Goal: Task Accomplishment & Management: Manage account settings

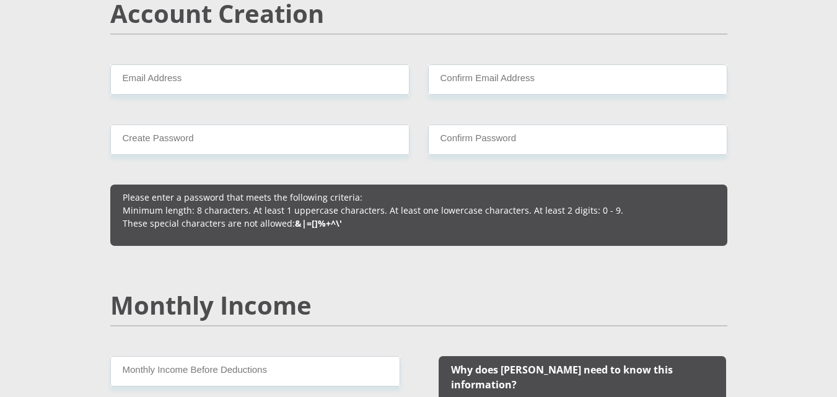
scroll to position [908, 0]
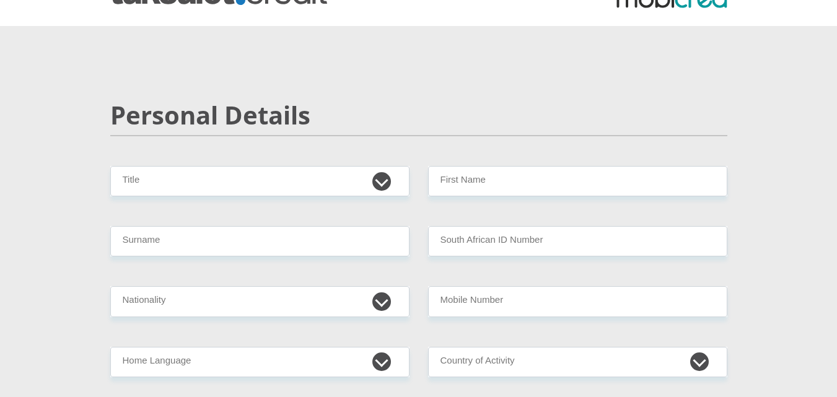
scroll to position [0, 0]
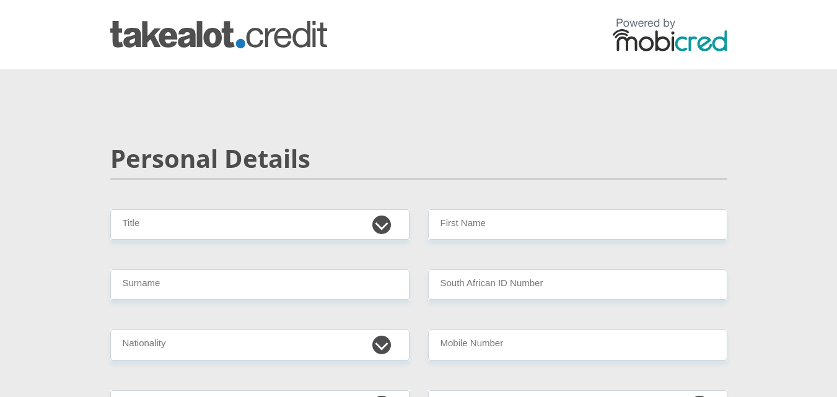
click at [680, 46] on img at bounding box center [670, 34] width 115 height 33
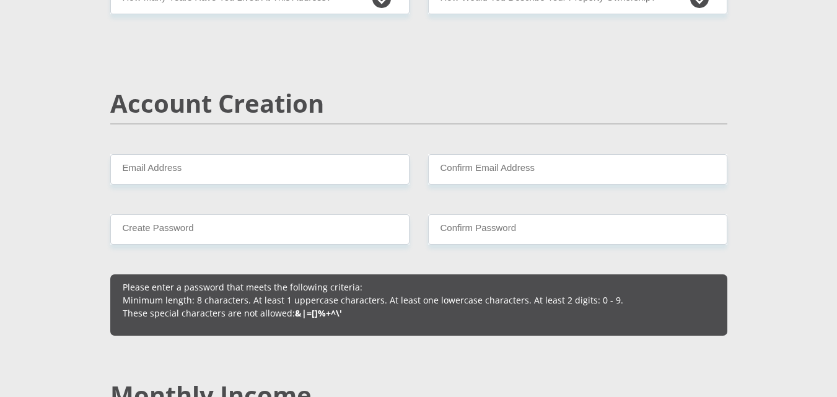
scroll to position [820, 0]
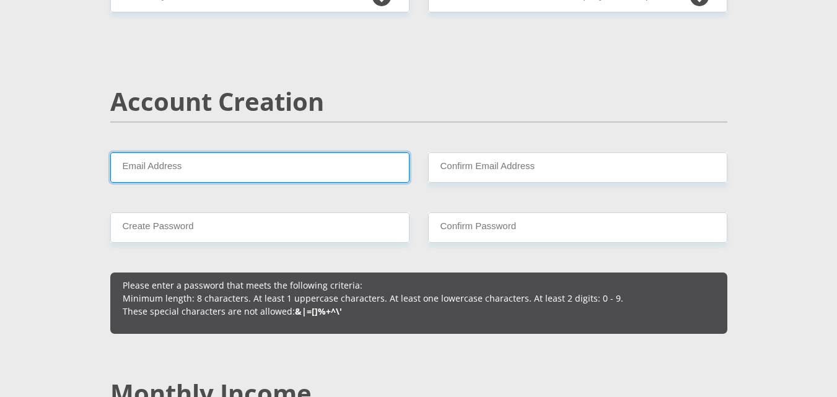
click at [330, 173] on input "Email Address" at bounding box center [259, 167] width 299 height 30
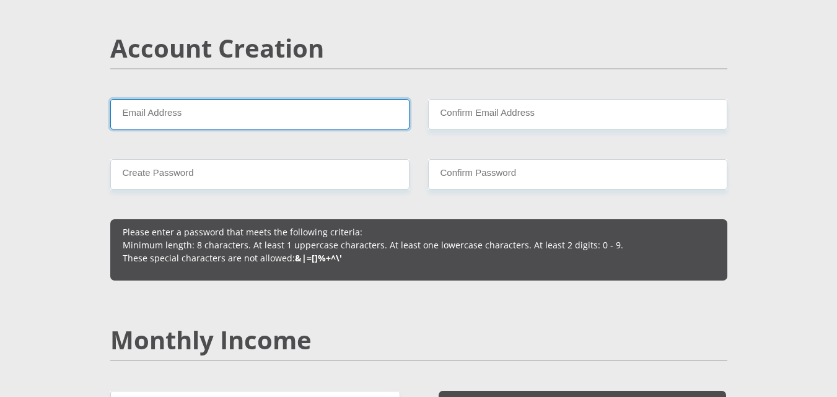
scroll to position [894, 0]
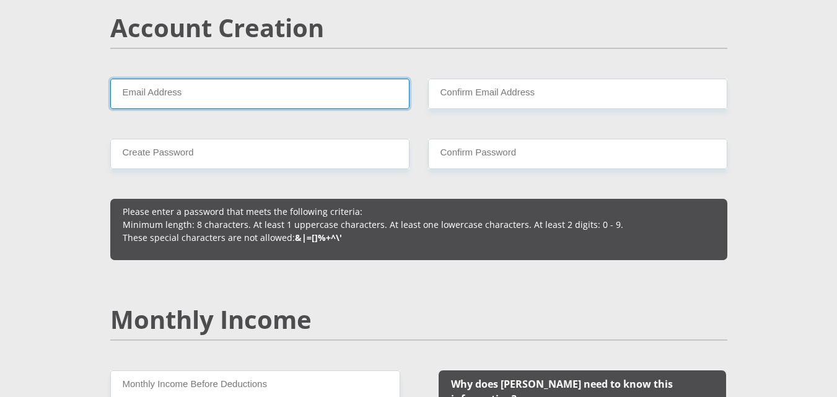
click at [293, 96] on input "Email Address" at bounding box center [259, 94] width 299 height 30
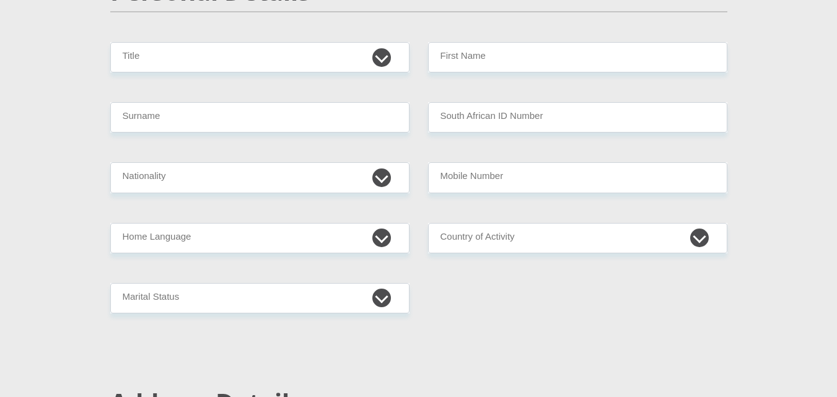
scroll to position [0, 0]
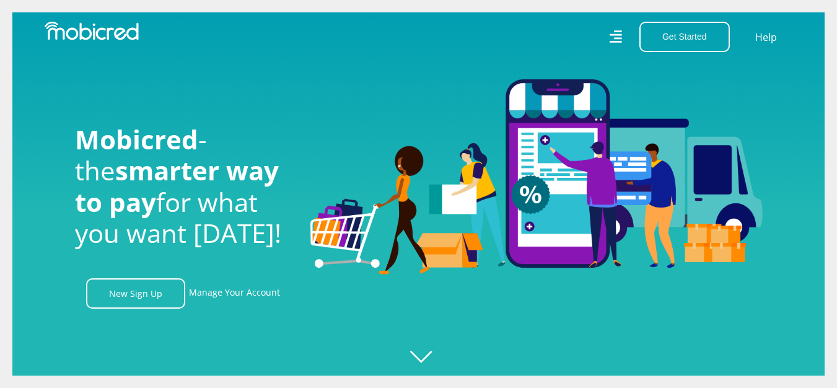
scroll to position [0, 883]
click at [262, 294] on link "Manage Your Account" at bounding box center [234, 293] width 91 height 30
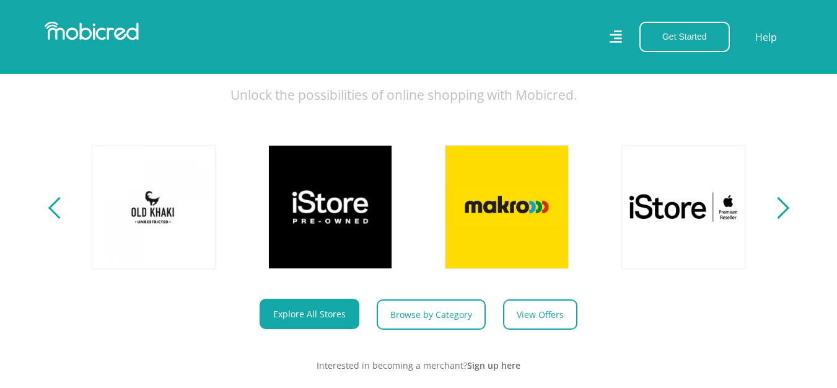
scroll to position [446, 0]
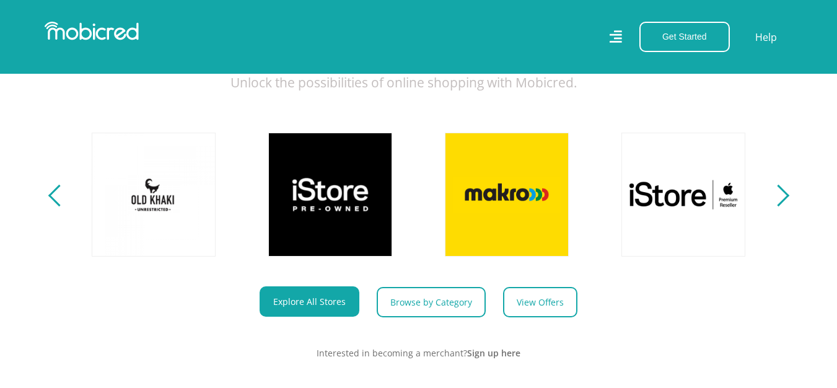
click at [63, 206] on div "Previous" at bounding box center [59, 196] width 22 height 22
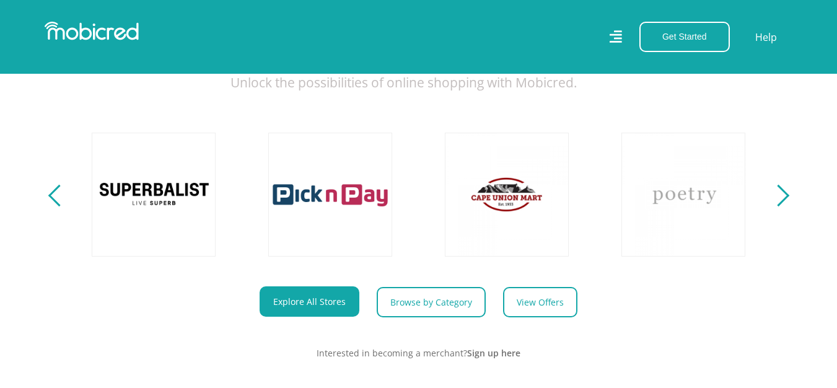
scroll to position [0, 177]
click at [63, 206] on div "Previous" at bounding box center [59, 196] width 22 height 22
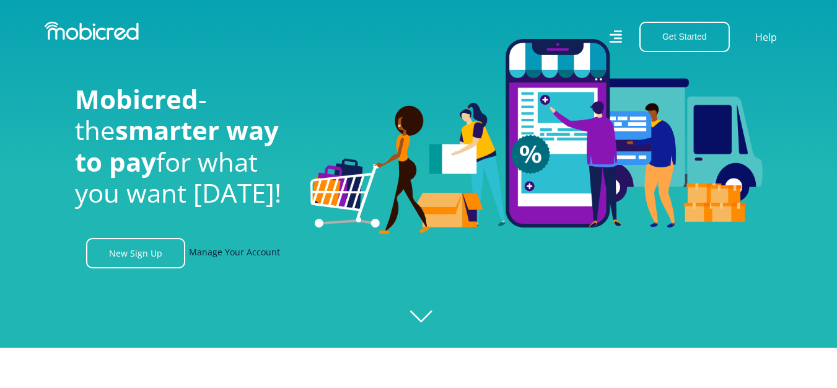
scroll to position [0, 1590]
click at [216, 258] on link "Manage Your Account" at bounding box center [234, 253] width 91 height 30
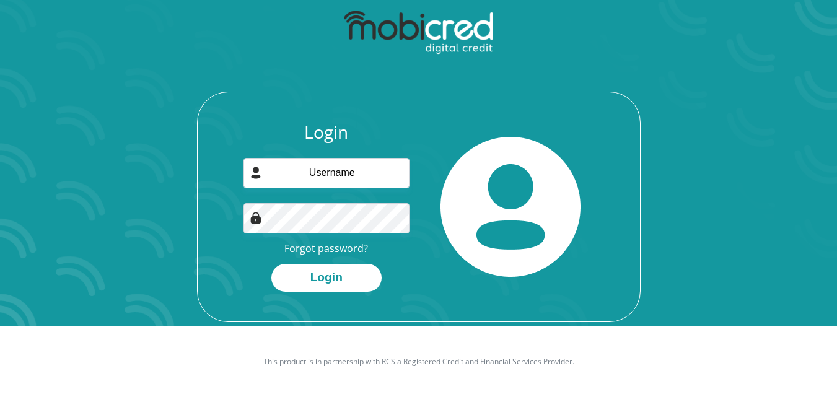
scroll to position [71, 0]
type input "moabiotshepeng@gmail.com"
click at [271, 264] on button "Login" at bounding box center [326, 278] width 110 height 28
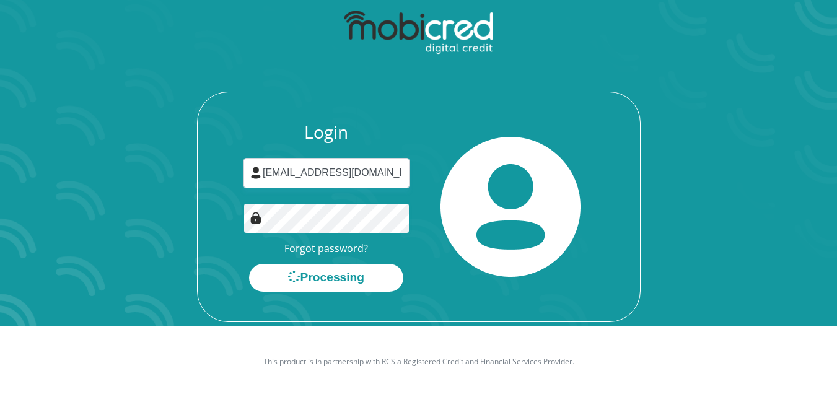
scroll to position [0, 0]
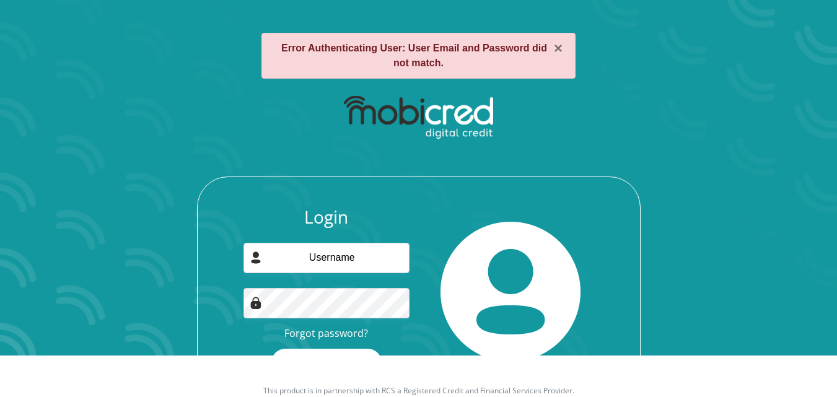
scroll to position [81, 0]
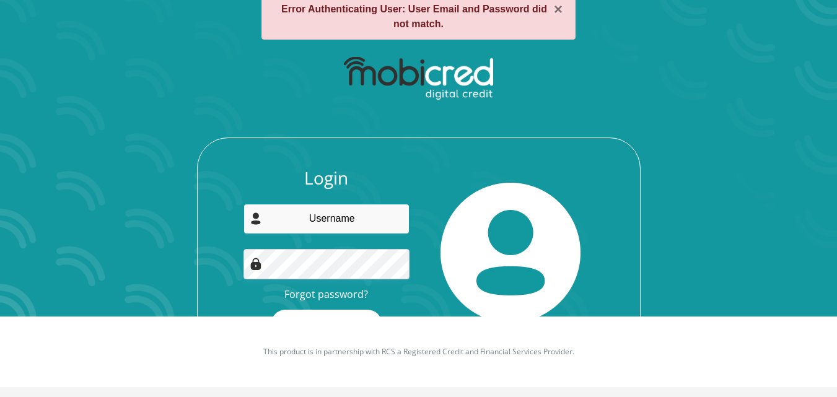
click at [373, 222] on input "email" at bounding box center [327, 219] width 166 height 30
type input "[EMAIL_ADDRESS][DOMAIN_NAME]"
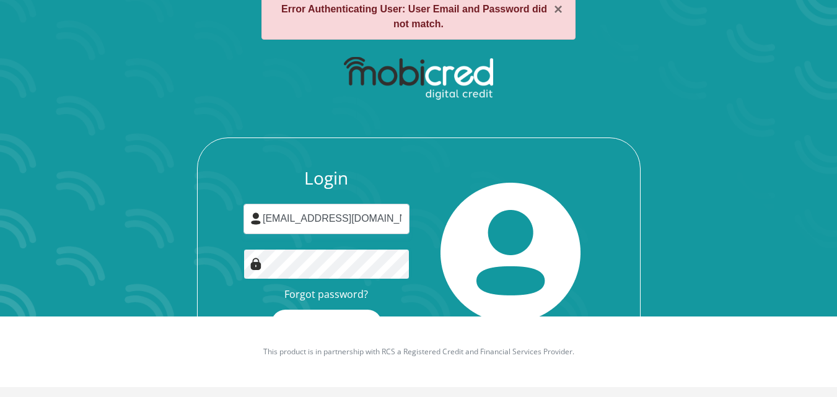
click at [271, 310] on button "Login" at bounding box center [326, 324] width 110 height 28
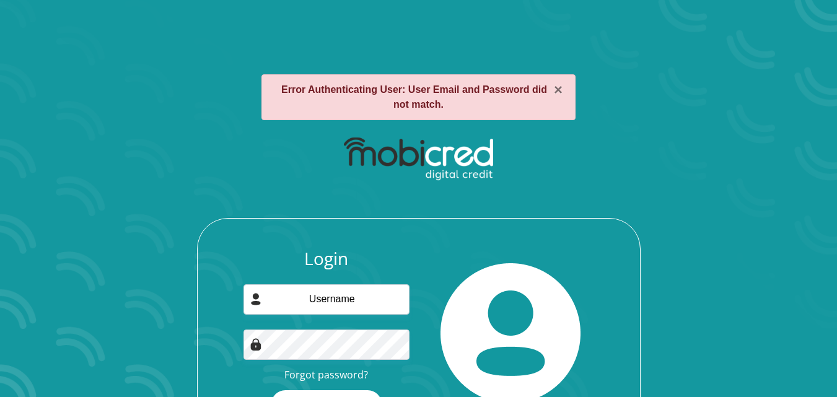
scroll to position [81, 0]
